Goal: Information Seeking & Learning: Learn about a topic

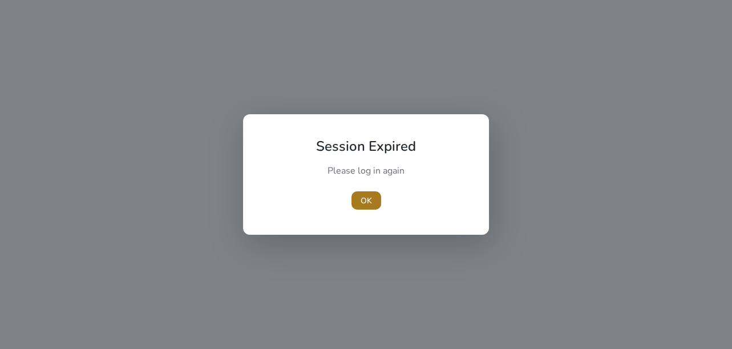
click at [374, 204] on span "button" at bounding box center [367, 200] width 30 height 27
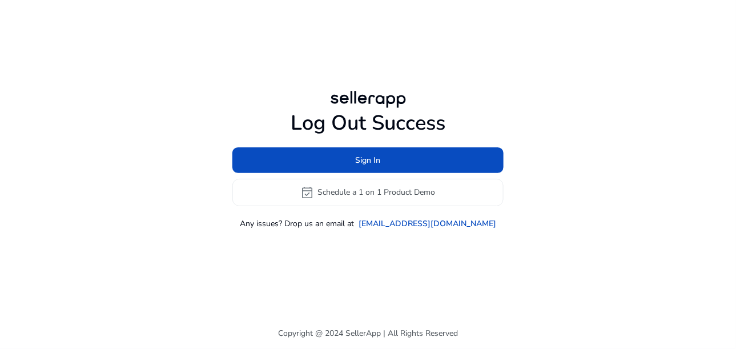
click at [289, 124] on h1 "Log Out Success" at bounding box center [367, 123] width 271 height 25
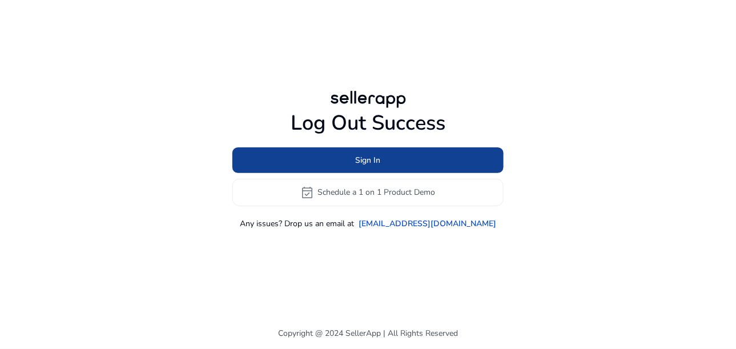
click at [360, 160] on span "Sign In" at bounding box center [368, 160] width 25 height 12
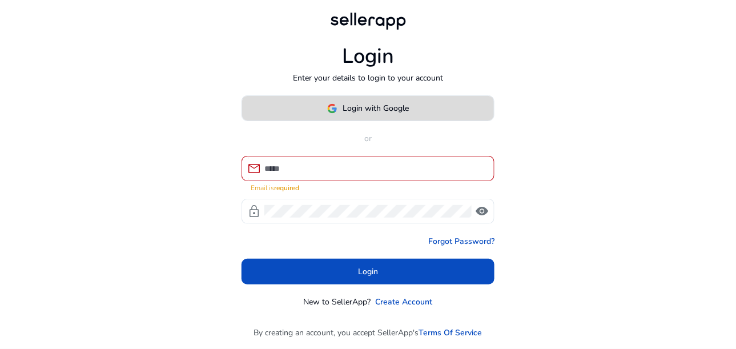
click at [361, 108] on span "Login with Google" at bounding box center [376, 108] width 66 height 12
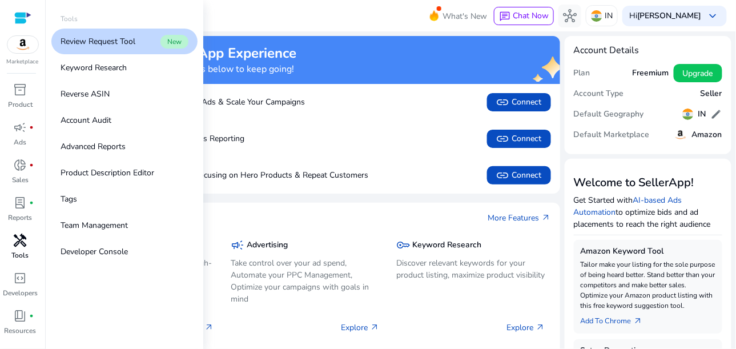
click at [21, 243] on span "handyman" at bounding box center [21, 240] width 14 height 14
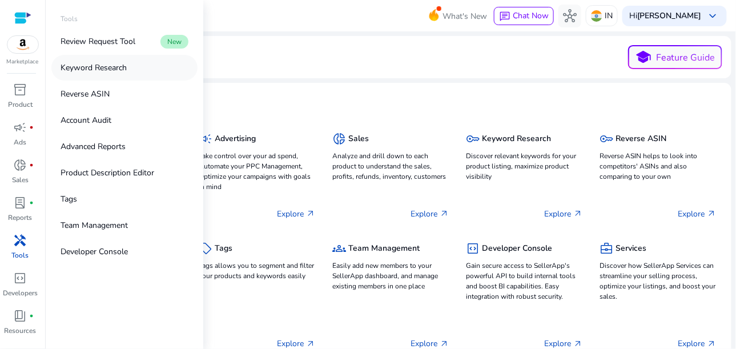
click at [100, 72] on p "Keyword Research" at bounding box center [93, 68] width 66 height 12
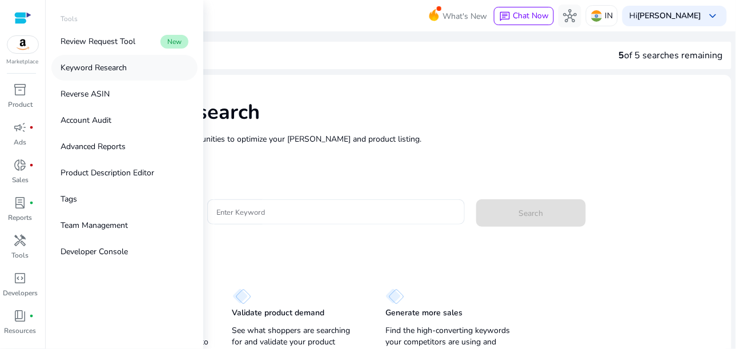
click at [106, 71] on p "Keyword Research" at bounding box center [93, 68] width 66 height 12
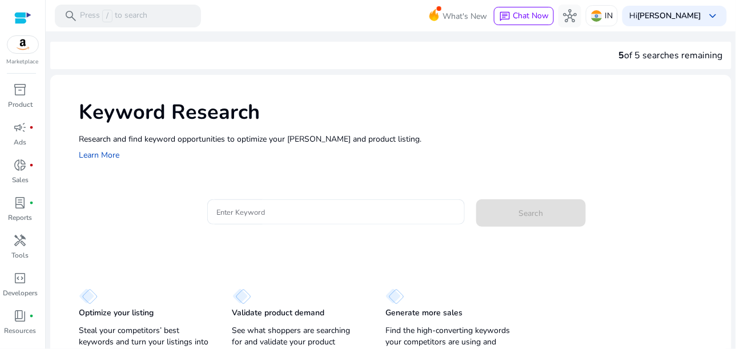
click at [528, 139] on p "Research and find keyword opportunities to optimize your [PERSON_NAME] and prod…" at bounding box center [399, 139] width 641 height 12
click at [284, 211] on input "Enter Keyword" at bounding box center [335, 211] width 239 height 13
click at [25, 100] on p "Product" at bounding box center [20, 104] width 25 height 10
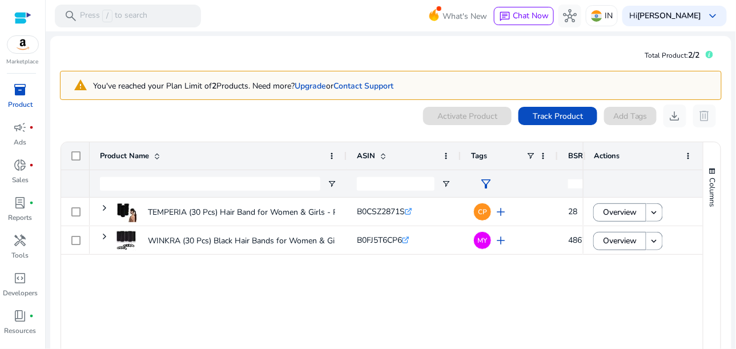
click at [46, 68] on div at bounding box center [46, 174] width 0 height 349
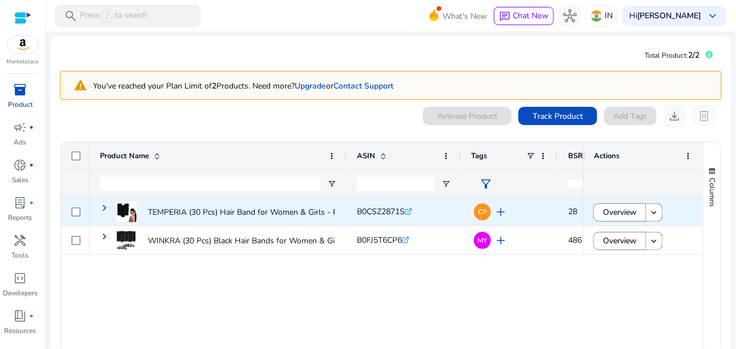
click at [154, 198] on div "TEMPERIA (30 Pcs) Hair Band for Women & Girls - Premium Rubber..." at bounding box center [273, 211] width 250 height 31
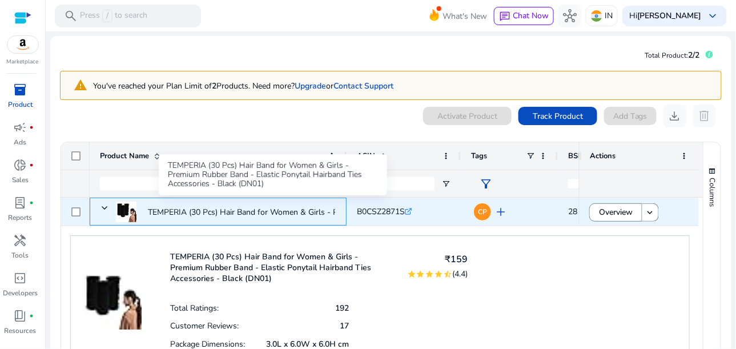
click at [299, 210] on p "TEMPERIA (30 Pcs) Hair Band for Women & Girls - Premium Rubber..." at bounding box center [273, 211] width 250 height 23
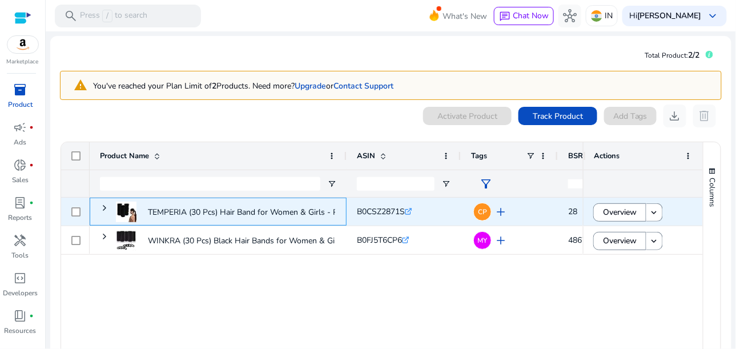
click at [179, 212] on p "TEMPERIA (30 Pcs) Hair Band for Women & Girls - Premium Rubber..." at bounding box center [273, 211] width 250 height 23
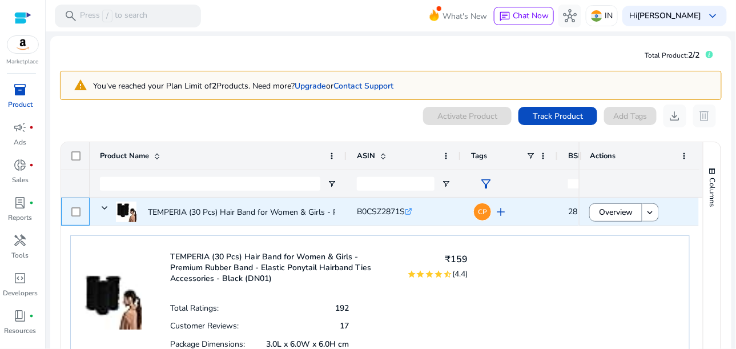
click at [71, 207] on div at bounding box center [75, 211] width 29 height 28
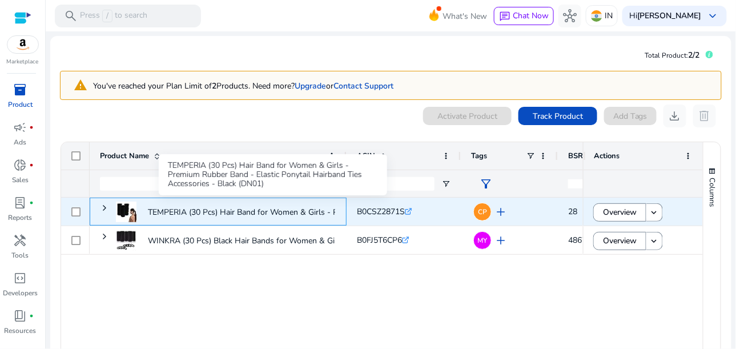
click at [284, 212] on p "TEMPERIA (30 Pcs) Hair Band for Women & Girls - Premium Rubber..." at bounding box center [273, 211] width 250 height 23
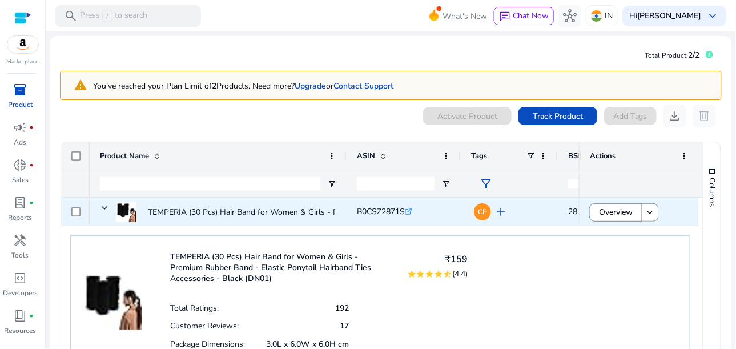
click at [410, 211] on icon ".st0{fill:#2c8af8}" at bounding box center [408, 211] width 7 height 7
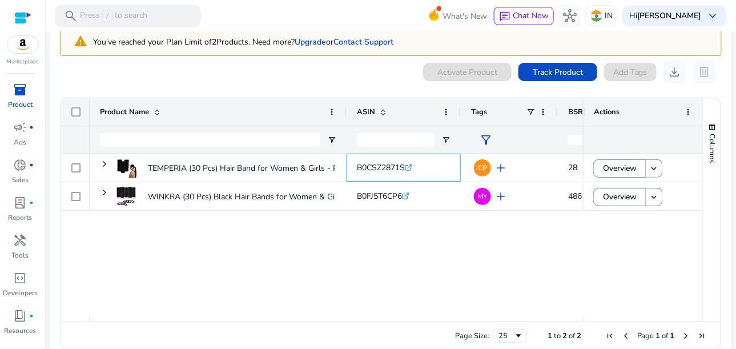
scroll to position [51, 0]
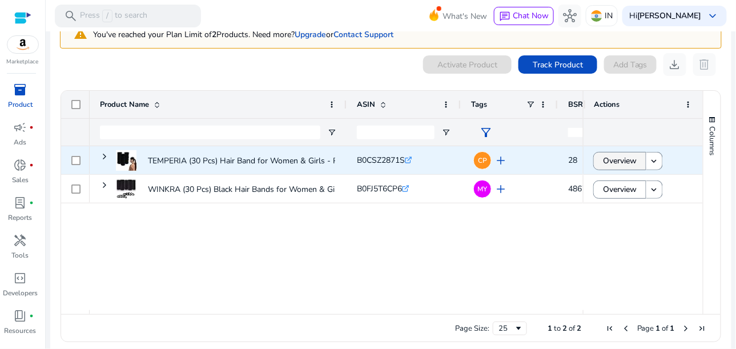
click at [621, 166] on span "Overview" at bounding box center [620, 160] width 34 height 23
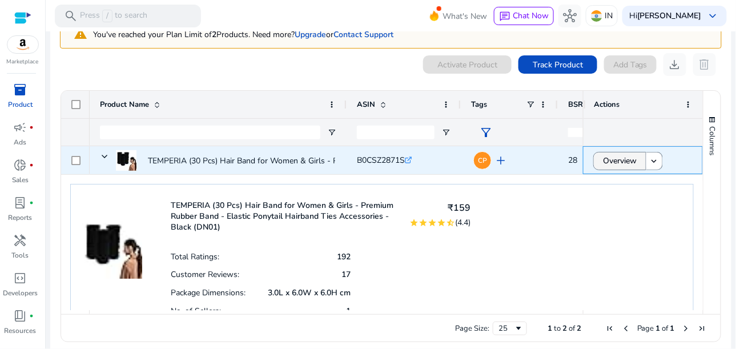
click at [628, 162] on span "Overview" at bounding box center [620, 160] width 34 height 23
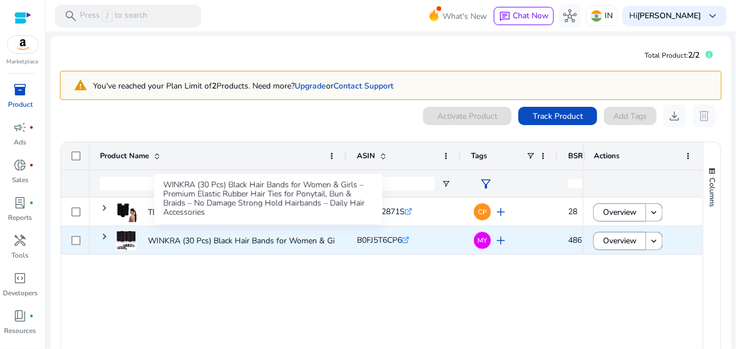
click at [282, 235] on p "WINKRA (30 Pcs) Black Hair Bands for Women & Girls – Premium..." at bounding box center [268, 240] width 241 height 23
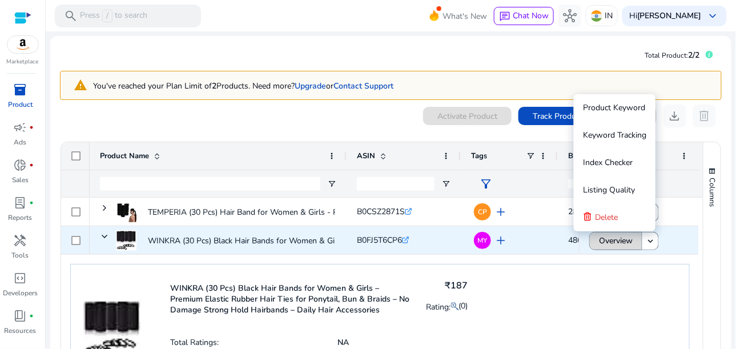
click at [612, 244] on span "Overview" at bounding box center [616, 240] width 34 height 23
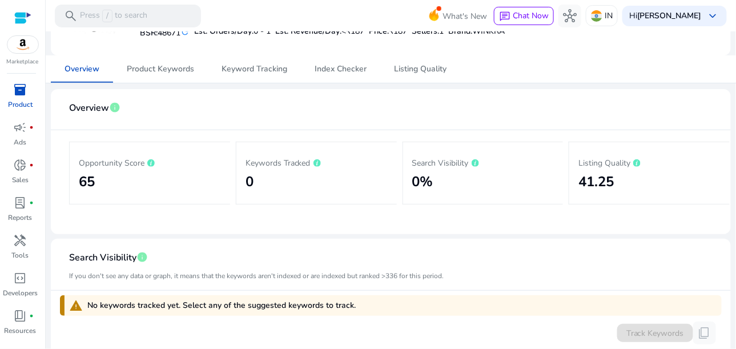
scroll to position [103, 0]
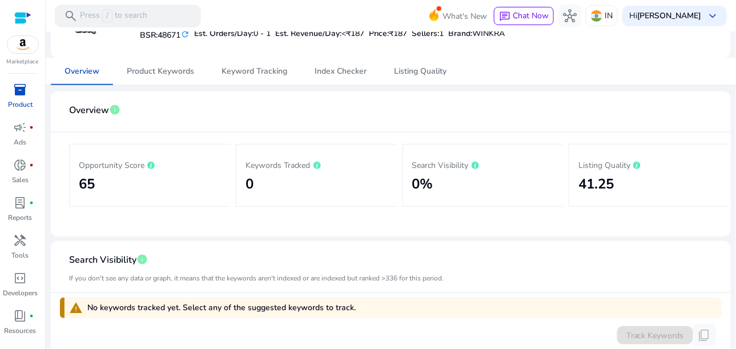
click at [122, 183] on h2 "65" at bounding box center [150, 184] width 142 height 17
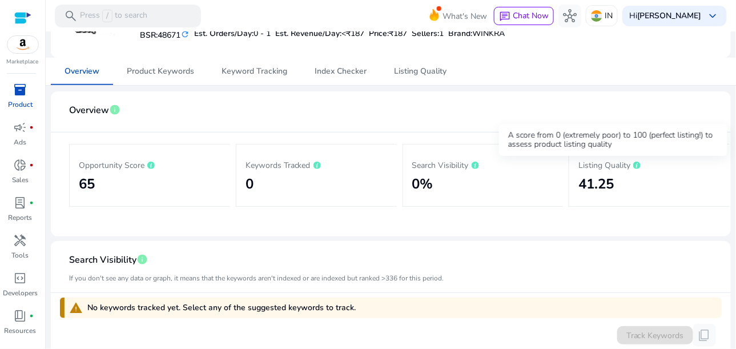
click at [633, 167] on icon at bounding box center [636, 165] width 7 height 7
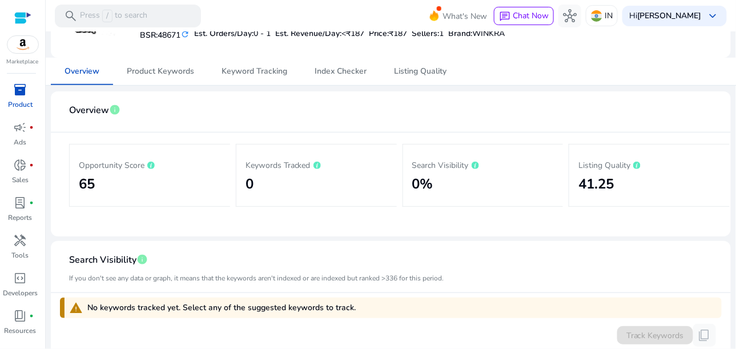
click at [571, 184] on div "Listing Quality 41.25" at bounding box center [648, 175] width 161 height 63
click at [572, 184] on div "Listing Quality 41.25" at bounding box center [648, 175] width 161 height 63
click at [598, 179] on h2 "41.25" at bounding box center [649, 184] width 142 height 17
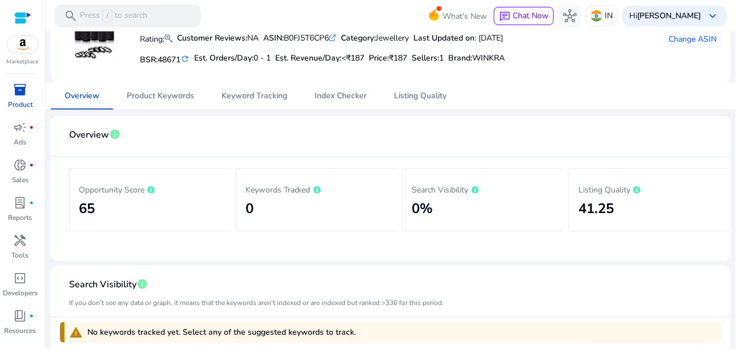
scroll to position [0, 0]
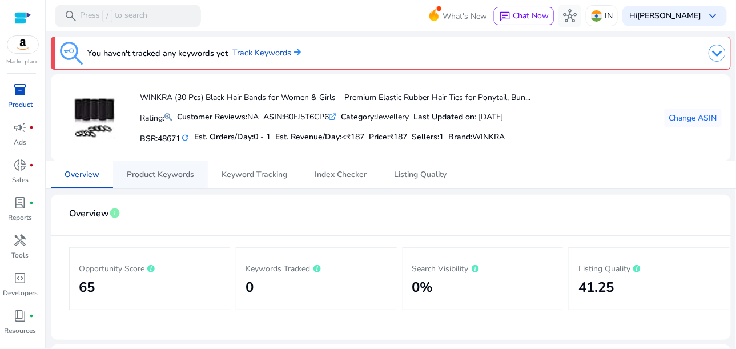
click at [164, 179] on span "Product Keywords" at bounding box center [160, 175] width 67 height 8
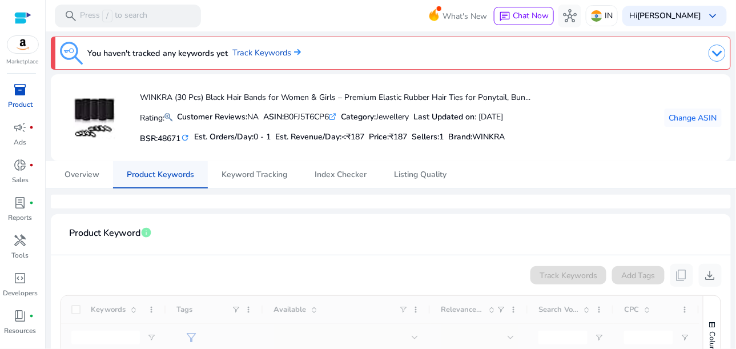
scroll to position [51, 0]
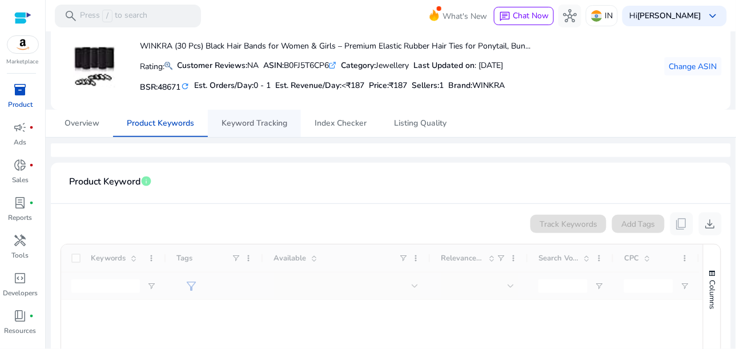
click at [244, 128] on span "Keyword Tracking" at bounding box center [254, 123] width 66 height 27
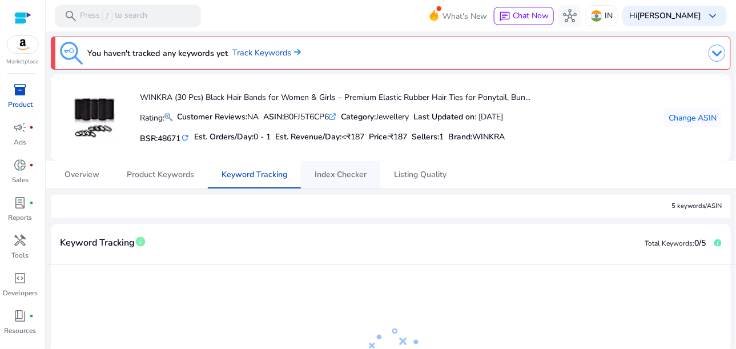
click at [347, 171] on span "Index Checker" at bounding box center [340, 175] width 52 height 8
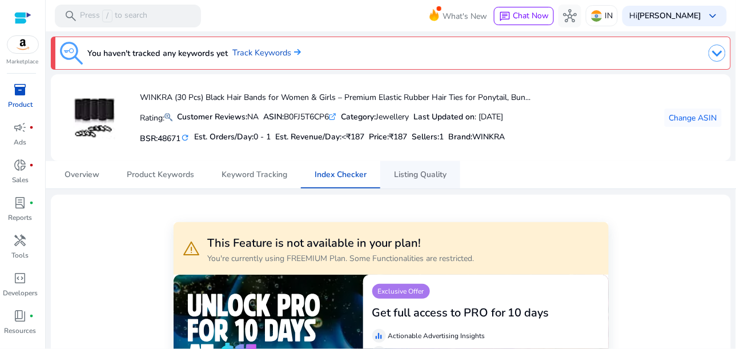
click at [432, 175] on span "Listing Quality" at bounding box center [420, 175] width 53 height 8
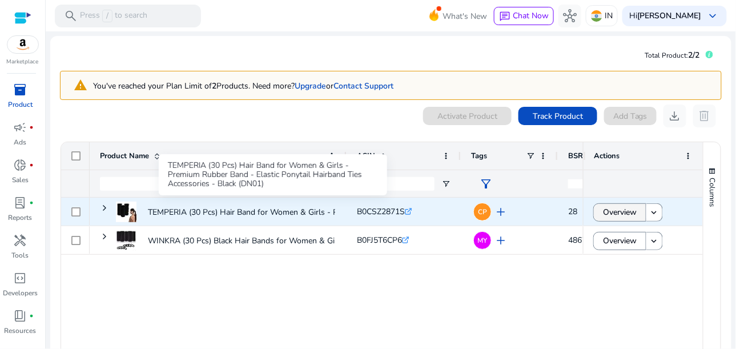
click at [615, 215] on span "Overview" at bounding box center [620, 211] width 34 height 23
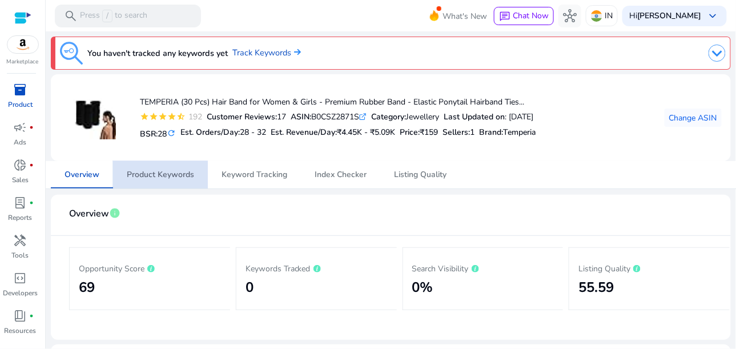
drag, startPoint x: 162, startPoint y: 161, endPoint x: 169, endPoint y: 165, distance: 8.4
click at [164, 162] on span "Product Keywords" at bounding box center [160, 174] width 67 height 27
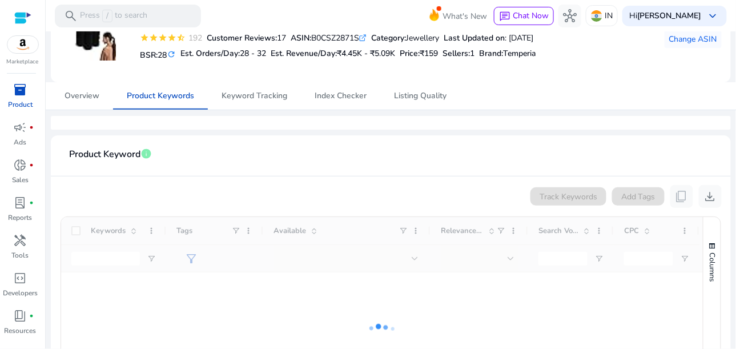
scroll to position [103, 0]
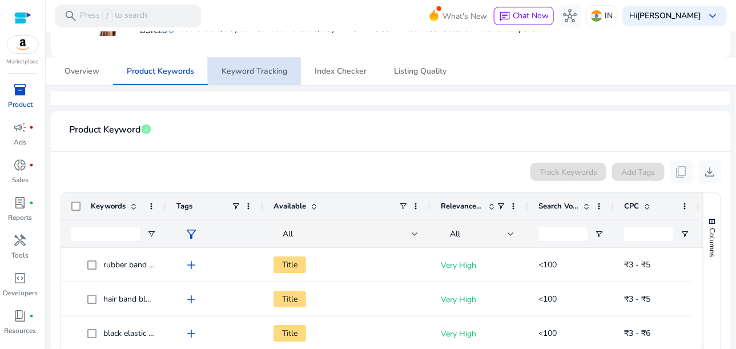
click at [239, 82] on span "Keyword Tracking" at bounding box center [254, 71] width 66 height 27
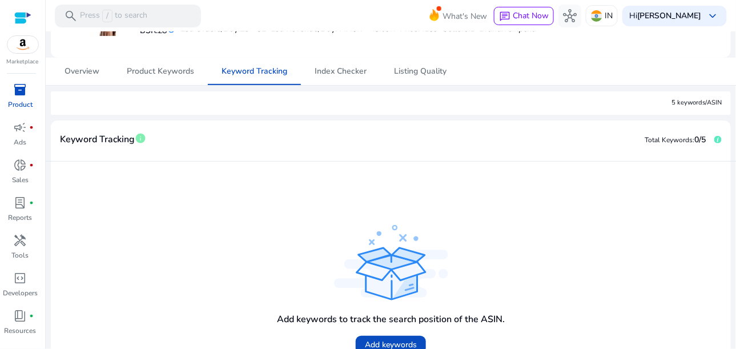
scroll to position [51, 0]
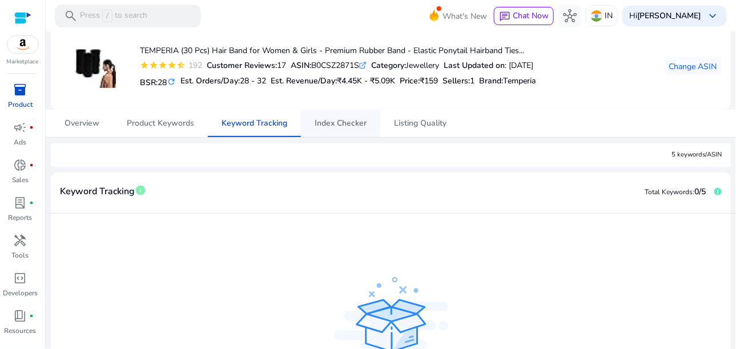
click at [343, 130] on span "Index Checker" at bounding box center [340, 123] width 52 height 27
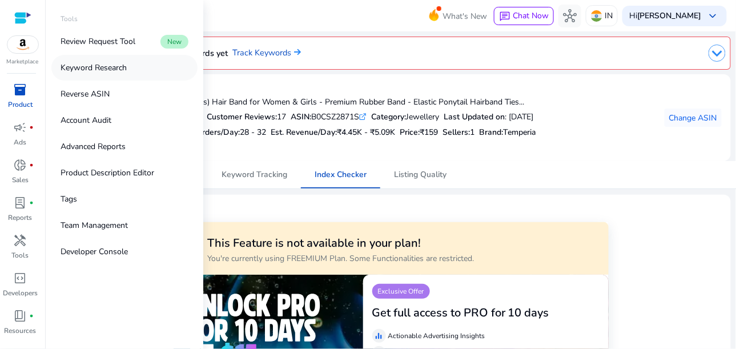
click at [103, 77] on link "Keyword Research" at bounding box center [124, 68] width 146 height 26
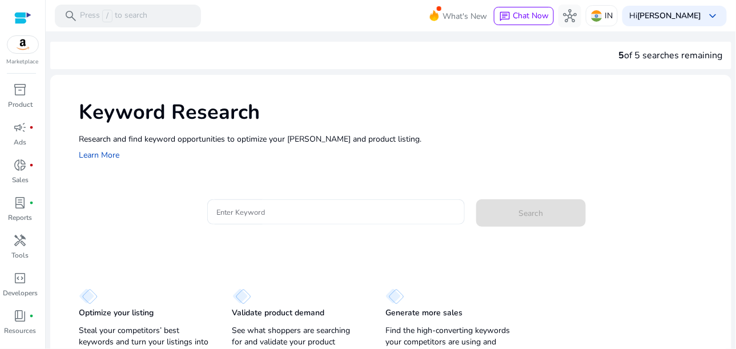
click at [536, 131] on div "Keyword Research Research and find keyword opportunities to optimize your [PERS…" at bounding box center [390, 130] width 681 height 110
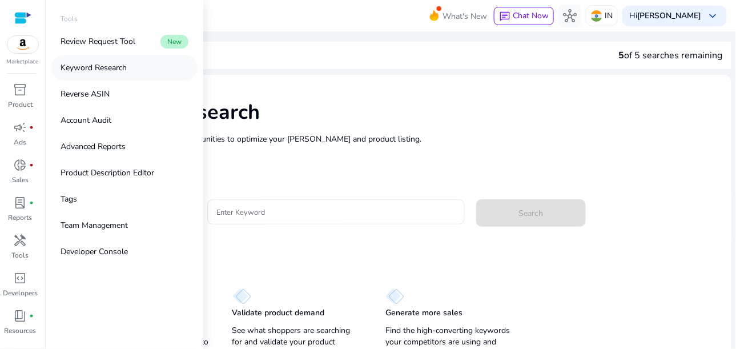
click at [106, 72] on p "Keyword Research" at bounding box center [93, 68] width 66 height 12
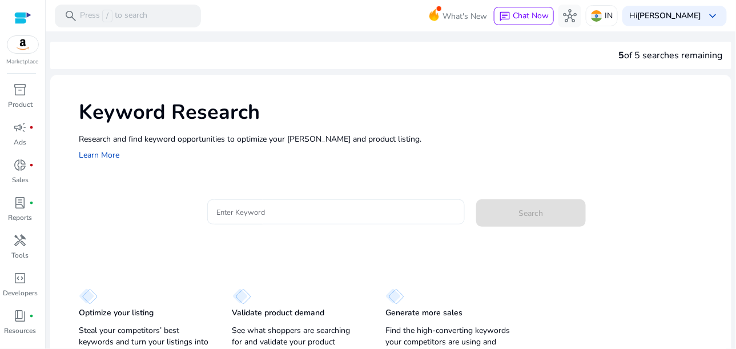
click at [302, 217] on input "Enter Keyword" at bounding box center [335, 211] width 239 height 13
